Goal: Complete application form: Complete application form

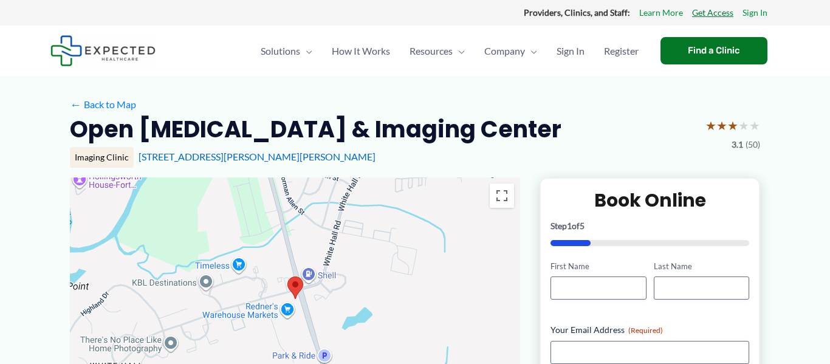
click at [696, 15] on link "Get Access" at bounding box center [712, 13] width 41 height 16
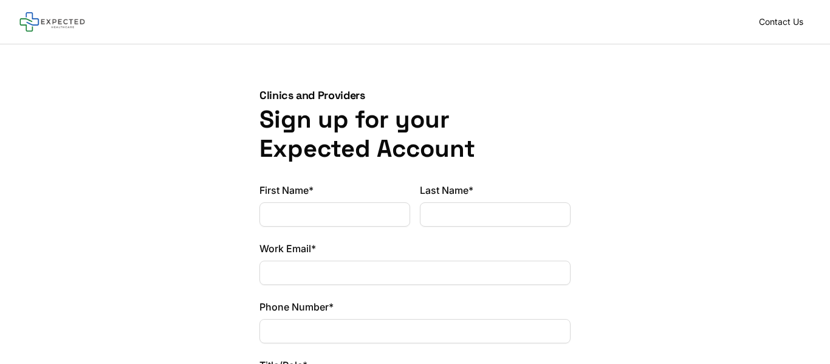
click at [300, 225] on input "First Name*" at bounding box center [334, 214] width 151 height 24
type input "******"
type input "********"
type input "**********"
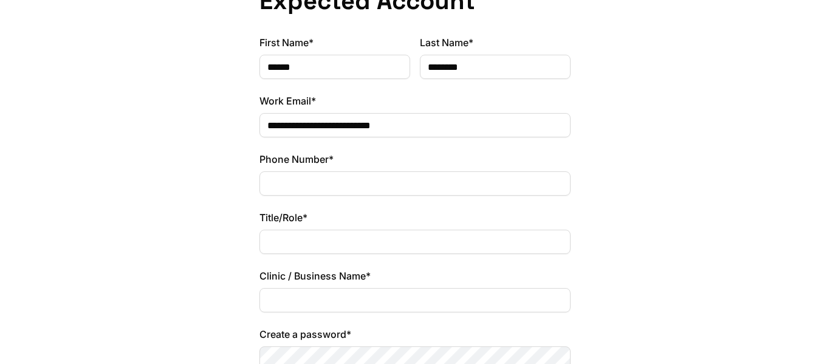
scroll to position [149, 0]
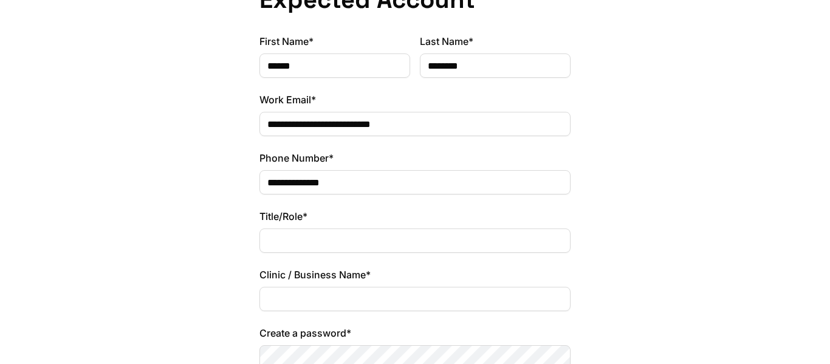
type input "**********"
type input "********"
type input "**********"
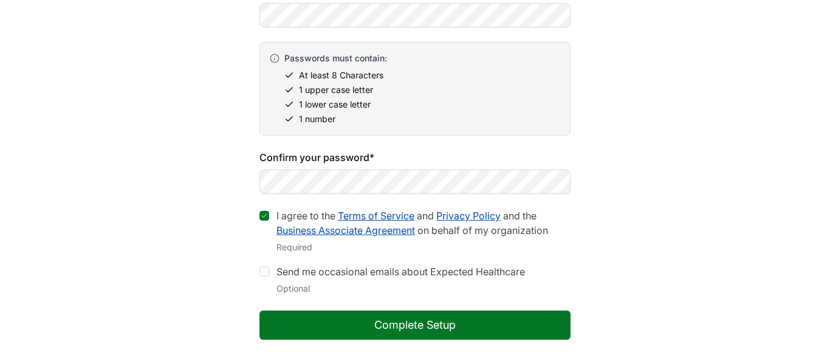
scroll to position [651, 0]
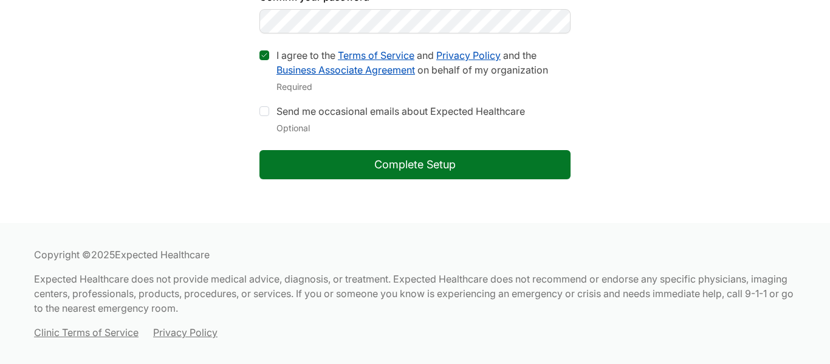
click at [419, 172] on button "Complete Setup" at bounding box center [414, 164] width 311 height 29
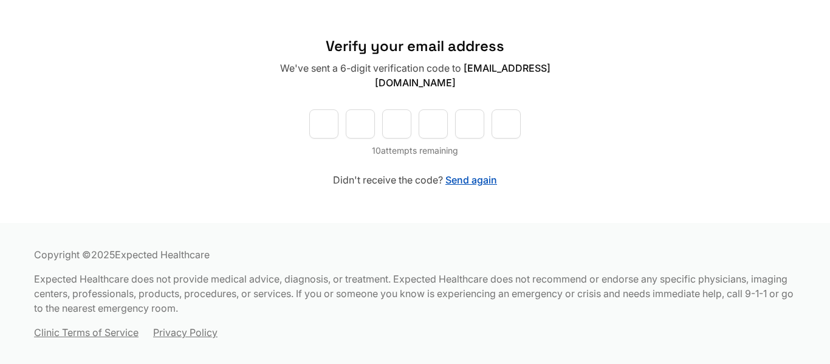
type input "*"
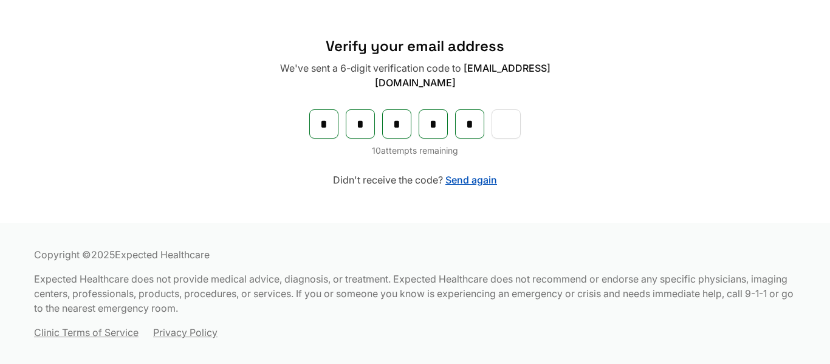
type input "*"
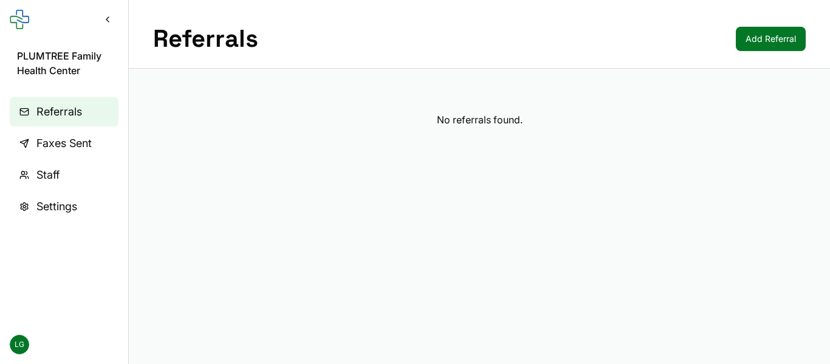
click at [39, 138] on span "Faxes Sent" at bounding box center [63, 143] width 55 height 17
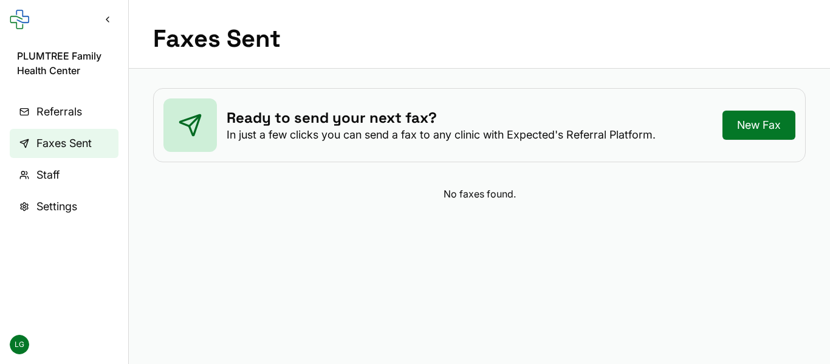
click at [59, 171] on span "Staff" at bounding box center [47, 174] width 23 height 17
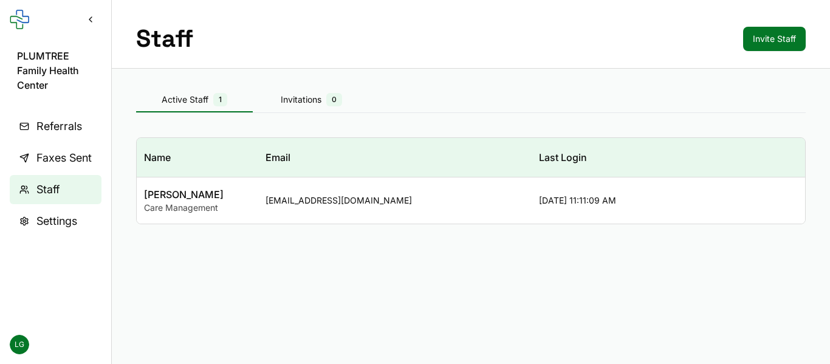
click at [67, 225] on span "Settings" at bounding box center [56, 221] width 41 height 17
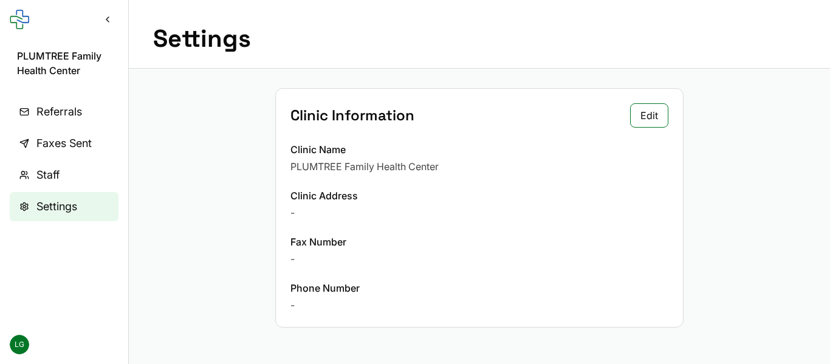
click at [61, 115] on span "Referrals" at bounding box center [59, 111] width 46 height 17
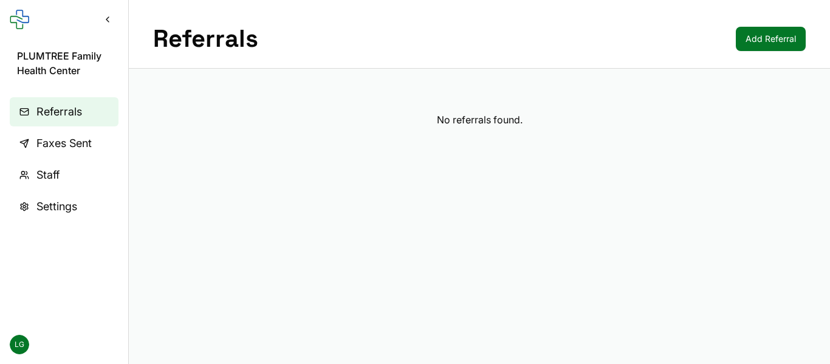
click at [24, 20] on rect at bounding box center [19, 19] width 19 height 19
click at [108, 19] on button "Collapse sidebar" at bounding box center [108, 20] width 22 height 22
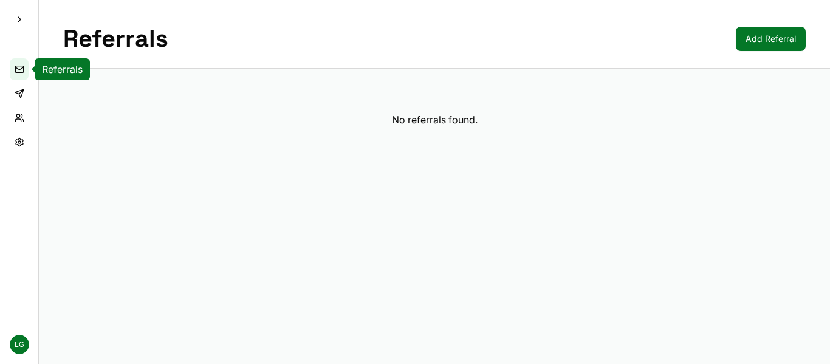
click at [21, 77] on link "Referrals" at bounding box center [19, 69] width 19 height 22
click at [22, 97] on link "Faxes Sent" at bounding box center [19, 94] width 19 height 22
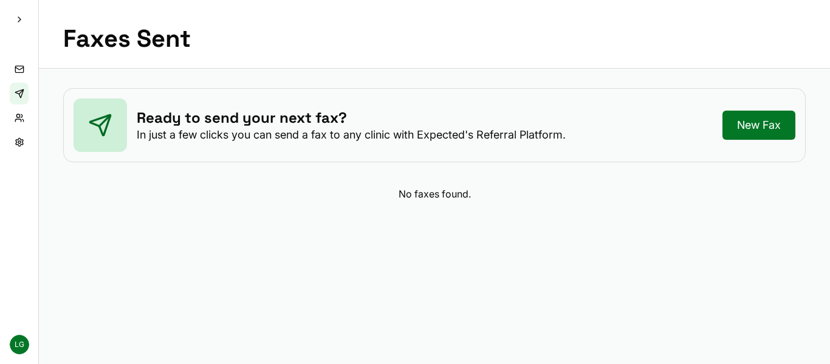
click at [752, 142] on div "Ready to send your next fax? In just a few clicks you can send a fax to any cli…" at bounding box center [434, 125] width 742 height 74
click at [768, 131] on link "New Fax" at bounding box center [758, 125] width 73 height 29
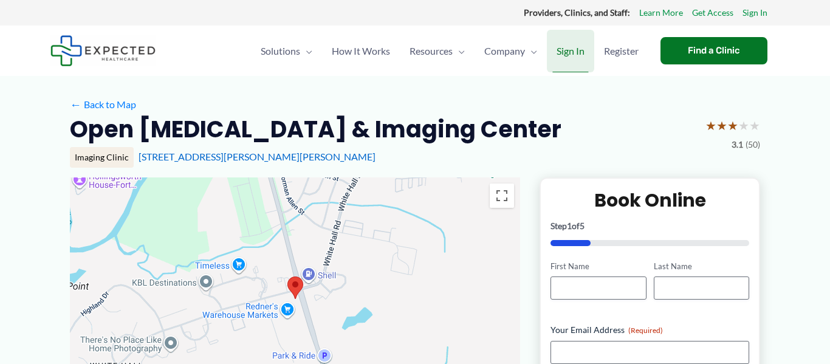
click at [569, 47] on span "Sign In" at bounding box center [570, 51] width 28 height 43
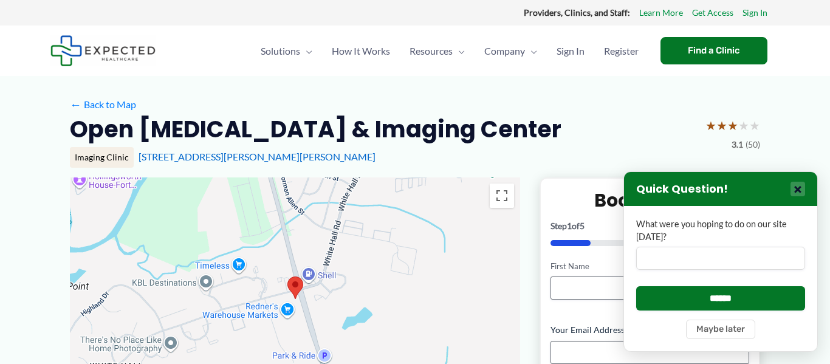
click at [799, 187] on button "×" at bounding box center [797, 189] width 15 height 15
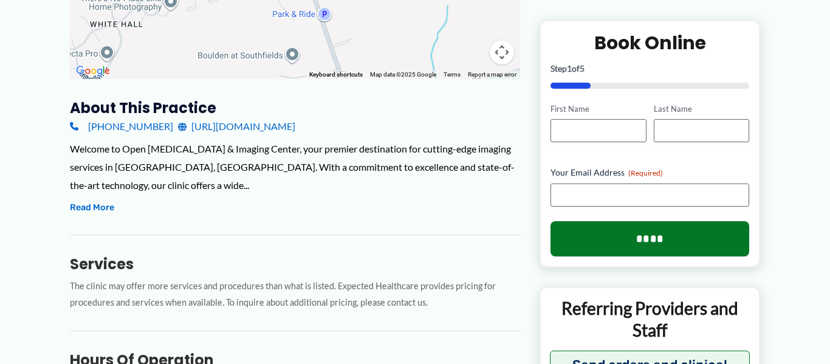
scroll to position [339, 0]
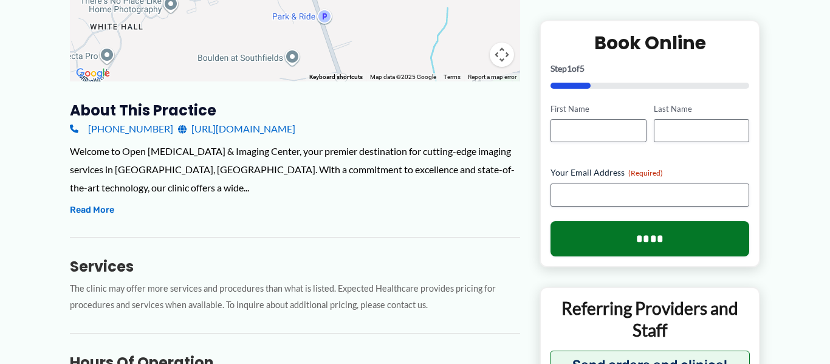
click at [246, 128] on link "http://www.uhcc.com/" at bounding box center [236, 129] width 117 height 18
click at [84, 203] on button "Read More" at bounding box center [92, 210] width 44 height 15
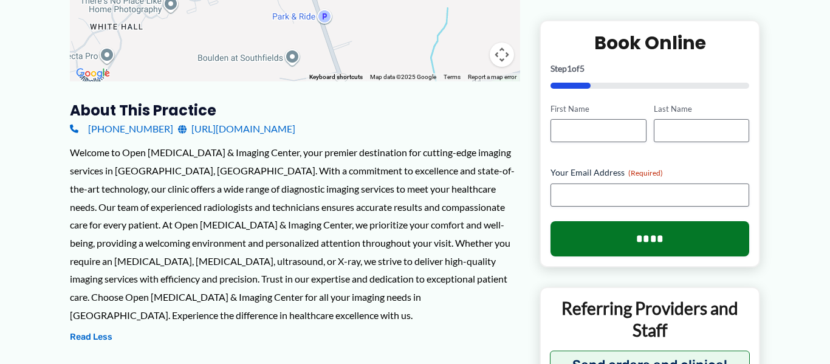
click at [224, 134] on link "http://www.uhcc.com/" at bounding box center [236, 129] width 117 height 18
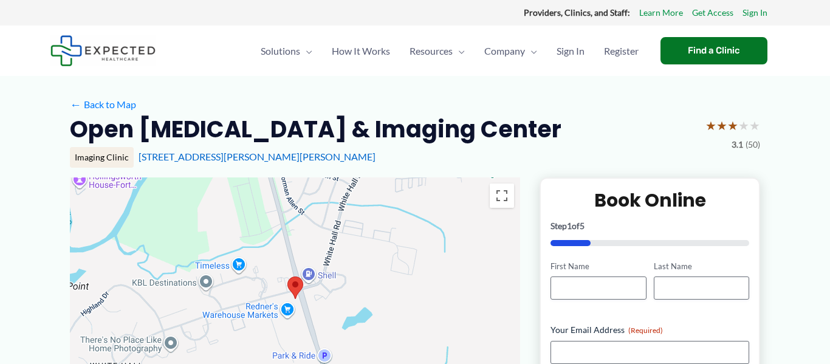
click at [343, 148] on div "Imaging Clinic 301 Augustine Herman Hwy A, Elkton, MD" at bounding box center [415, 157] width 690 height 21
click at [753, 15] on link "Sign In" at bounding box center [754, 13] width 25 height 16
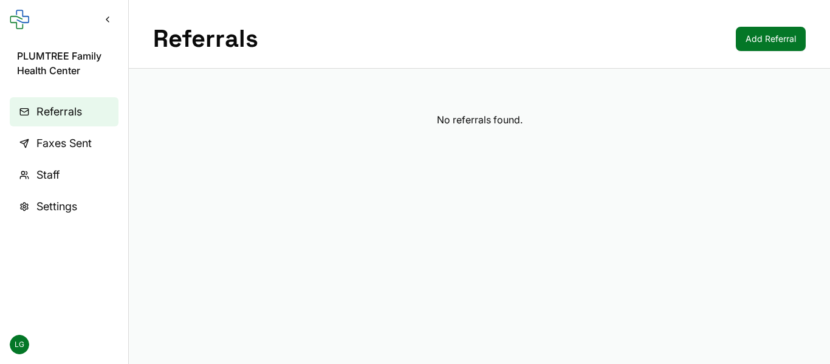
click at [69, 124] on link "Referrals" at bounding box center [64, 111] width 109 height 29
click at [747, 32] on link "Add Referral" at bounding box center [771, 39] width 70 height 24
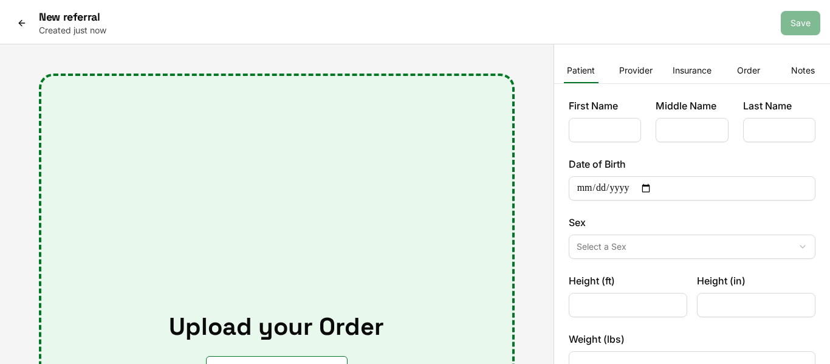
click at [19, 20] on icon at bounding box center [22, 23] width 10 height 10
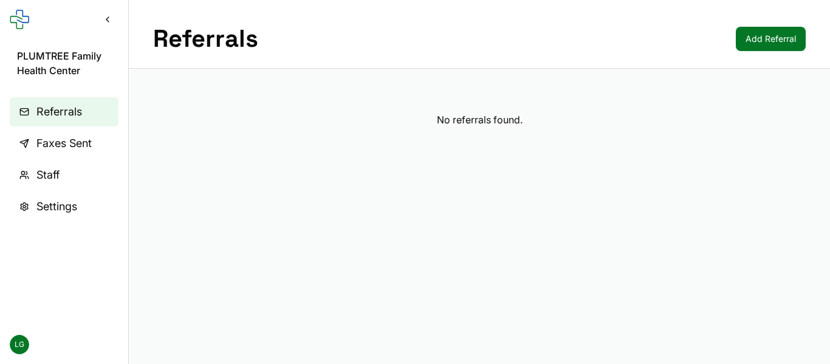
click at [77, 175] on link "Staff" at bounding box center [64, 174] width 109 height 29
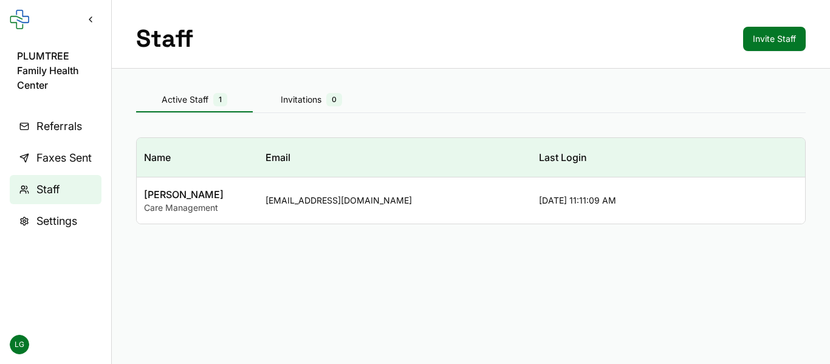
click at [76, 69] on span "PLUMTREE Family Health Center" at bounding box center [55, 71] width 77 height 44
click at [92, 16] on button "Collapse sidebar" at bounding box center [91, 20] width 22 height 22
